Goal: Information Seeking & Learning: Check status

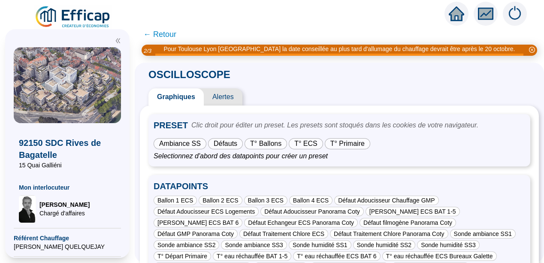
click at [135, 191] on div "92150 SDC [PERSON_NAME] de Bagatelle 15 Quai Galliéni Mon interlocuteur [PERSON…" at bounding box center [67, 143] width 135 height 239
click at [184, 145] on span "Ambiance SS" at bounding box center [180, 143] width 42 height 7
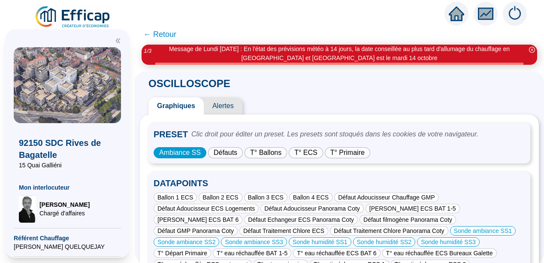
click at [228, 155] on span "Défauts" at bounding box center [226, 152] width 24 height 7
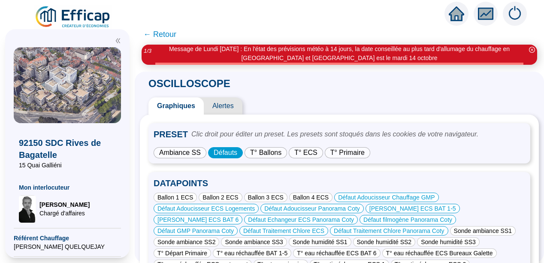
click at [267, 154] on span "T° Ballons" at bounding box center [265, 152] width 31 height 7
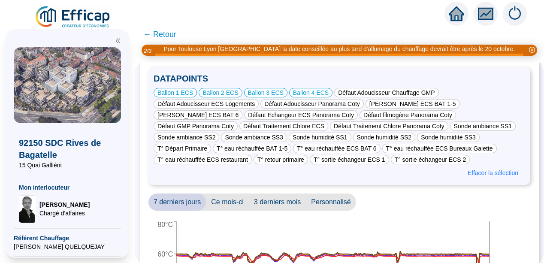
scroll to position [69, 0]
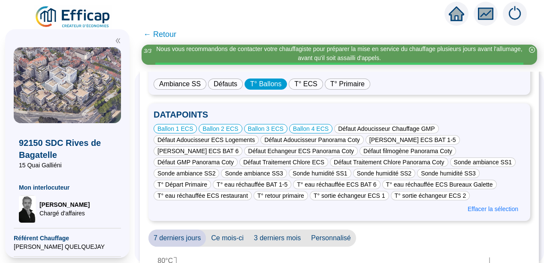
click at [350, 83] on span "T° Primaire" at bounding box center [348, 83] width 34 height 7
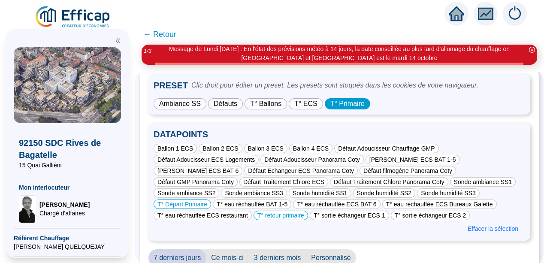
scroll to position [34, 0]
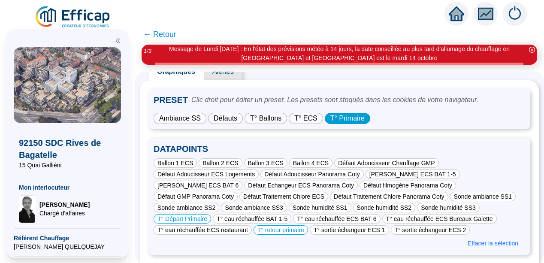
click at [309, 118] on span "T° ECS" at bounding box center [306, 118] width 23 height 7
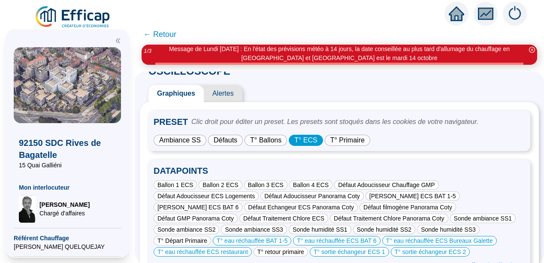
scroll to position [0, 0]
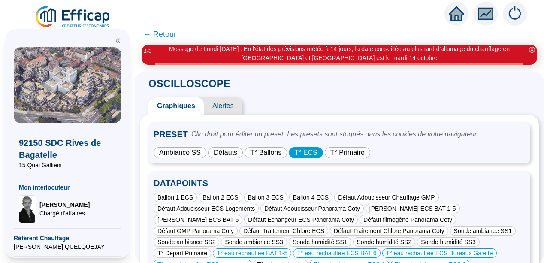
click at [223, 105] on span "Alertes" at bounding box center [223, 105] width 39 height 17
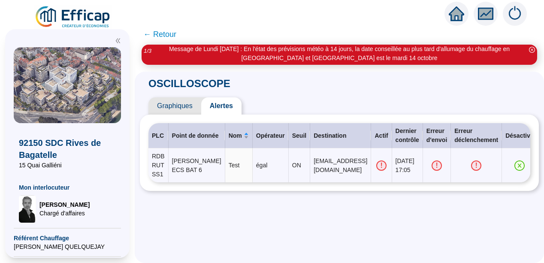
click at [117, 40] on icon "double-left" at bounding box center [118, 41] width 4 height 5
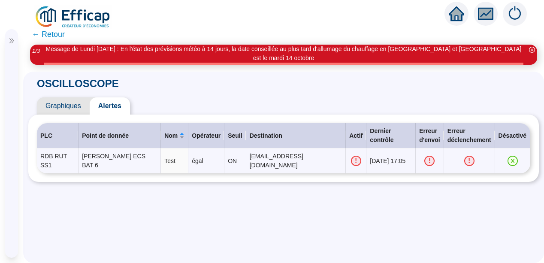
click at [41, 35] on span "← Retour" at bounding box center [48, 34] width 33 height 12
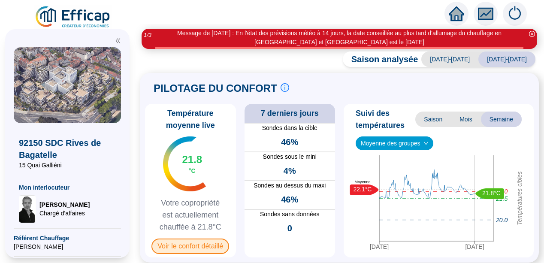
click at [192, 245] on span "Voir le confort détaillé" at bounding box center [191, 246] width 78 height 15
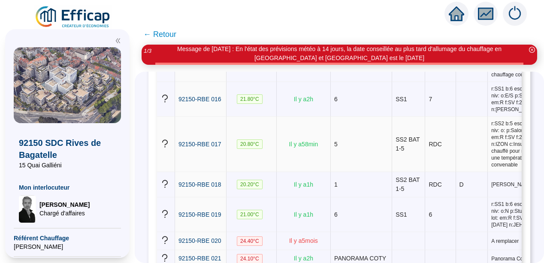
scroll to position [704, 6]
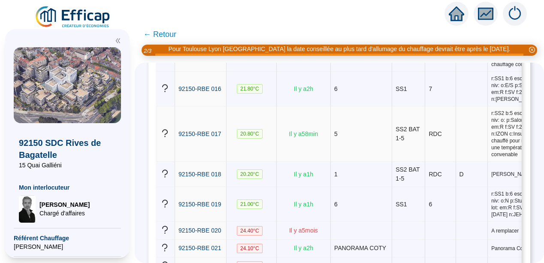
click at [492, 158] on span "r:SS2 b:5 esc: ét:Rc niv: o: p:Salon lot: em:R f:SV f:2 d:03/06/2024 n:IZON c:I…" at bounding box center [519, 134] width 54 height 48
click at [118, 41] on icon "double-left" at bounding box center [118, 41] width 4 height 5
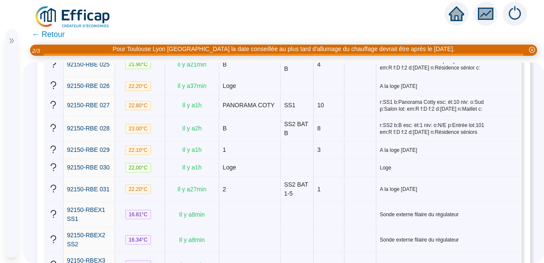
scroll to position [704, 0]
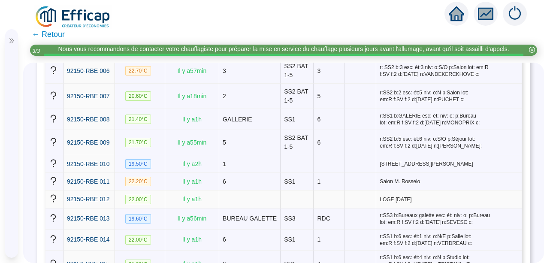
scroll to position [292, 0]
